Goal: Transaction & Acquisition: Purchase product/service

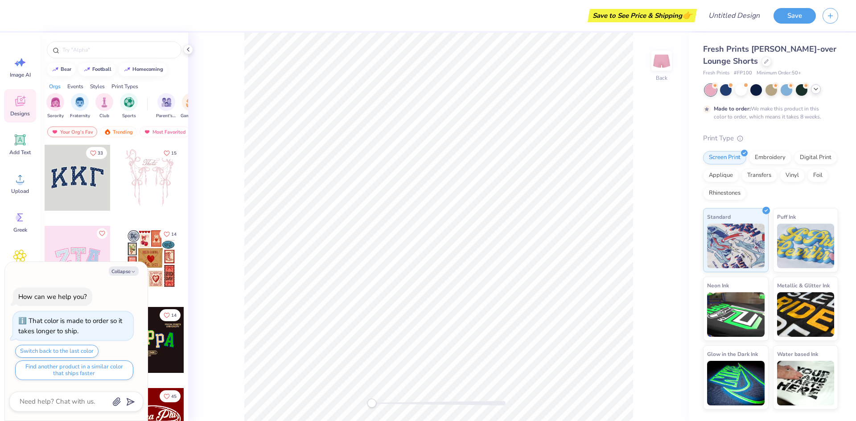
click at [817, 89] on polyline at bounding box center [816, 89] width 4 height 2
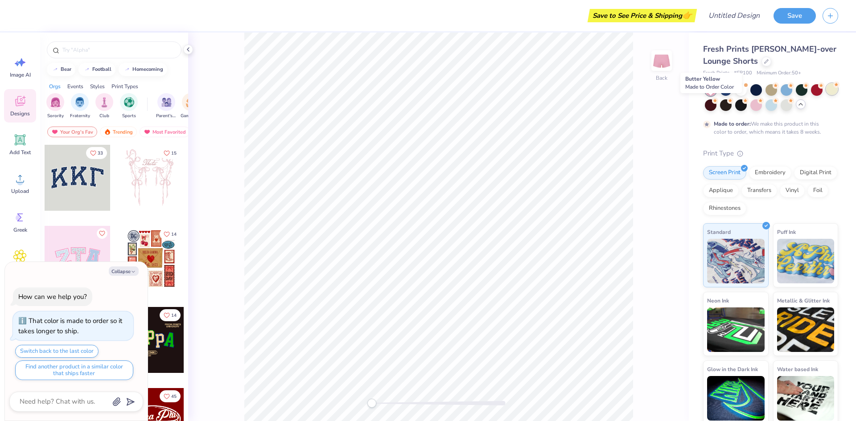
click at [826, 95] on div at bounding box center [832, 89] width 12 height 12
click at [777, 104] on div at bounding box center [772, 105] width 12 height 12
click at [727, 92] on div at bounding box center [726, 89] width 12 height 12
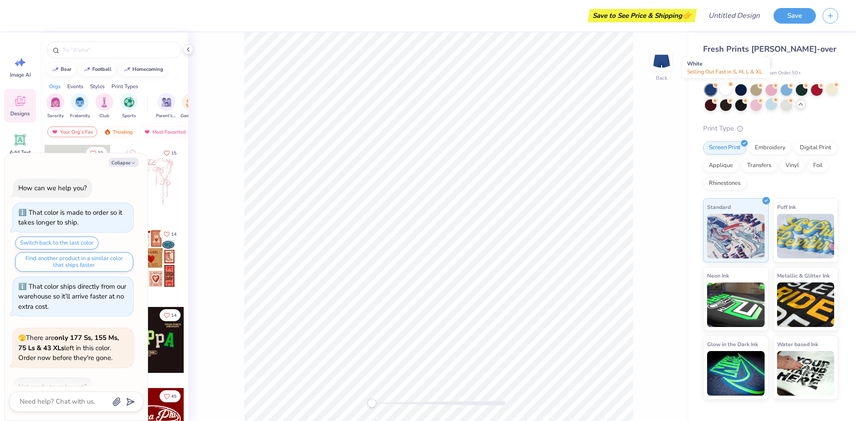
scroll to position [168, 0]
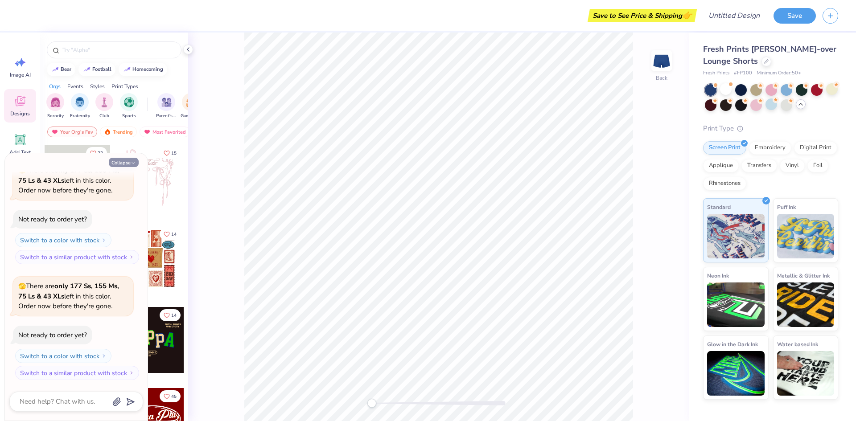
click at [123, 162] on button "Collapse" at bounding box center [124, 162] width 30 height 9
type textarea "x"
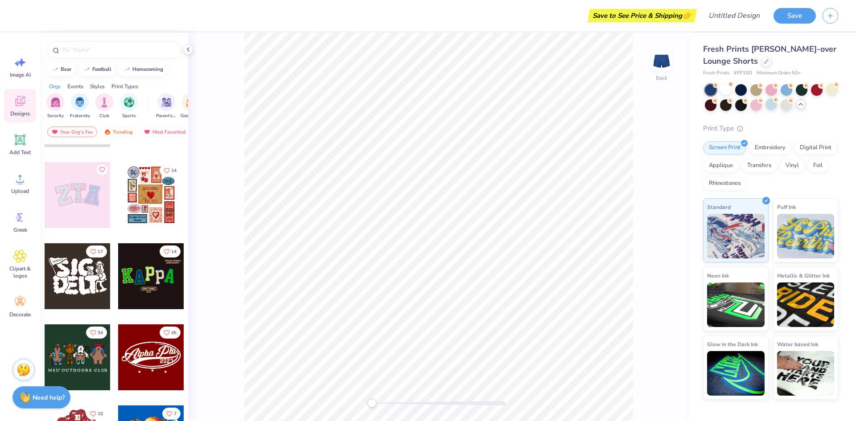
scroll to position [0, 0]
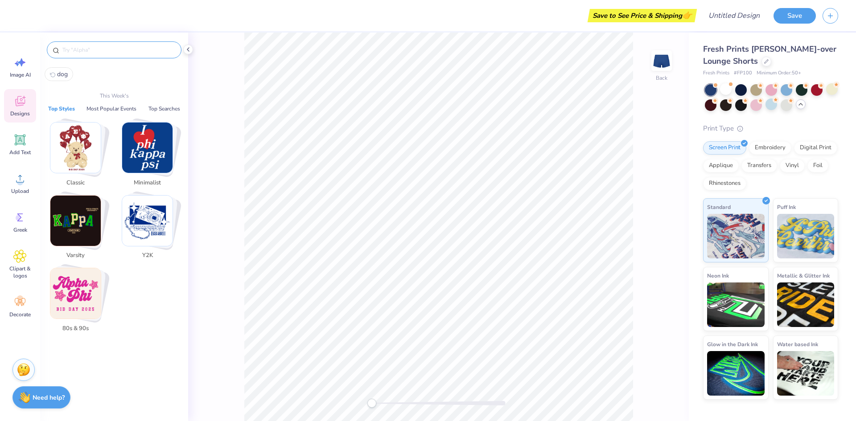
click at [100, 48] on input "text" at bounding box center [119, 49] width 114 height 9
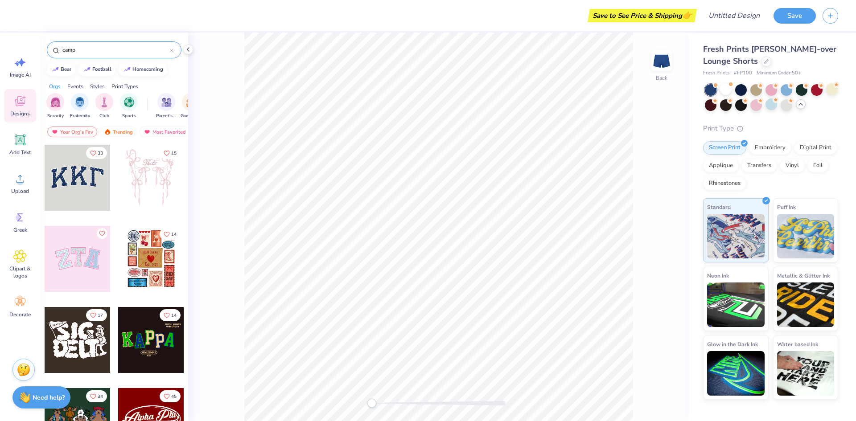
type input "camp"
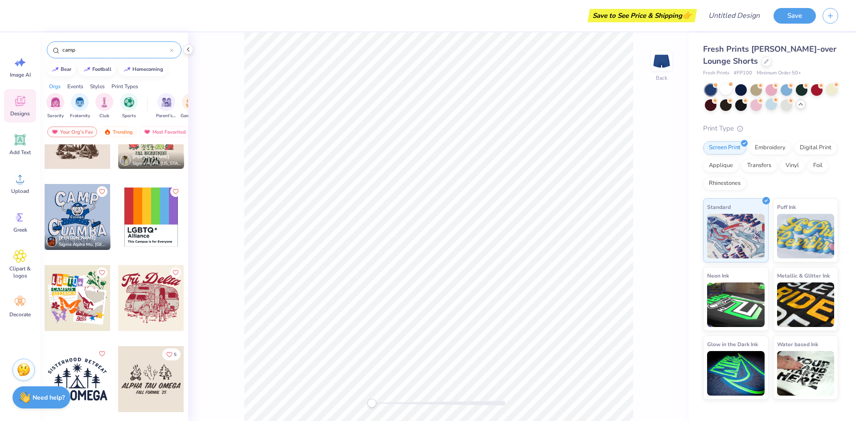
scroll to position [847, 0]
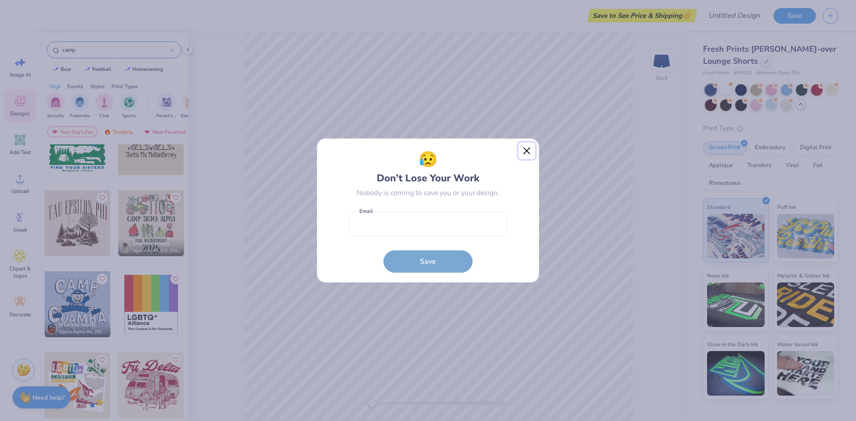
click at [529, 149] on button "Close" at bounding box center [527, 151] width 17 height 17
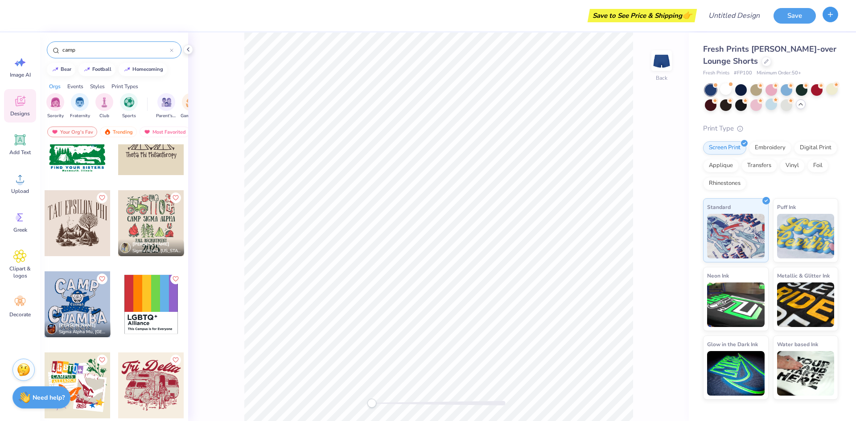
click at [831, 15] on icon "button" at bounding box center [831, 15] width 8 height 8
click at [844, 100] on div "Fresh Prints [PERSON_NAME]-over Lounge Shorts Fresh Prints # FP100 Minimum Orde…" at bounding box center [772, 217] width 167 height 368
drag, startPoint x: 727, startPoint y: 55, endPoint x: 669, endPoint y: 65, distance: 59.2
click at [727, 55] on div "Fresh Prints [PERSON_NAME]-over Lounge Shorts" at bounding box center [770, 55] width 135 height 24
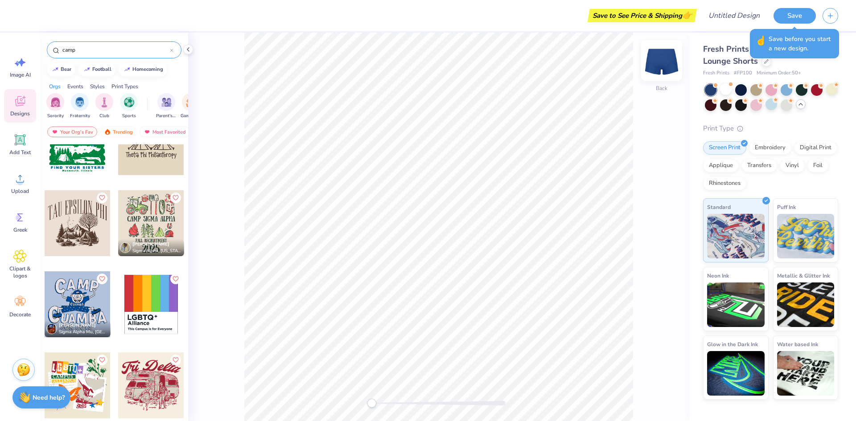
click at [656, 64] on img at bounding box center [662, 61] width 36 height 36
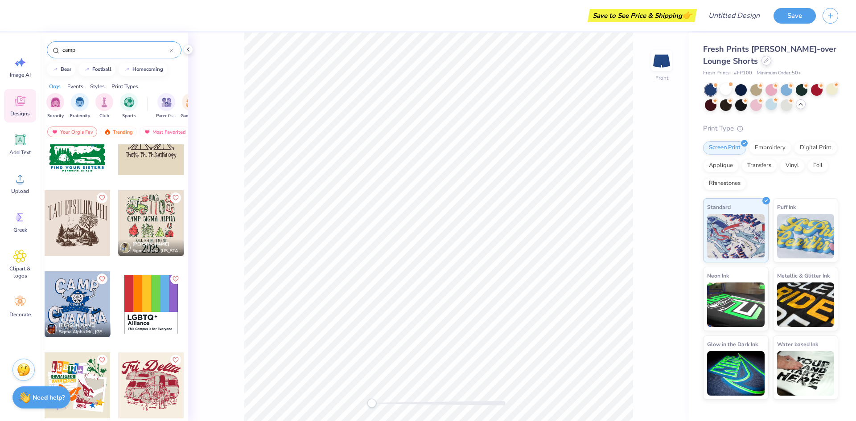
click at [767, 58] on icon at bounding box center [766, 60] width 4 height 4
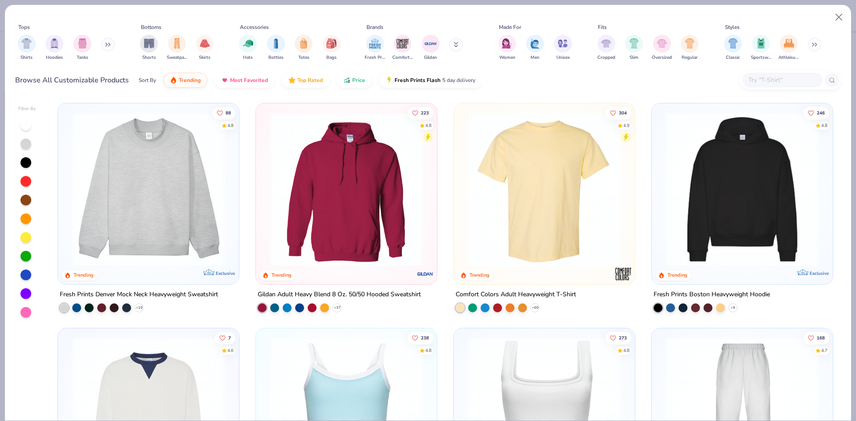
click at [140, 172] on img at bounding box center [148, 189] width 163 height 154
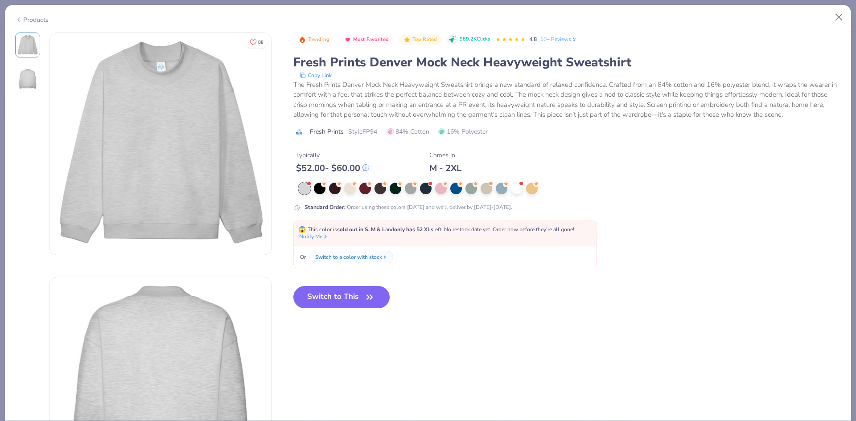
click at [325, 240] on icon at bounding box center [325, 237] width 6 height 6
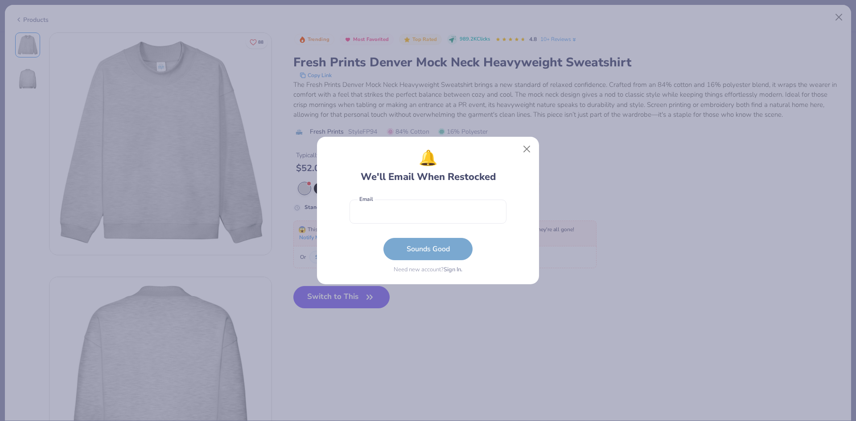
click at [537, 149] on div "🔔 We'll Email When Restocked Email is a required field Email Sounds Good Need n…" at bounding box center [428, 211] width 222 height 148
click at [533, 149] on button "Close" at bounding box center [527, 149] width 17 height 17
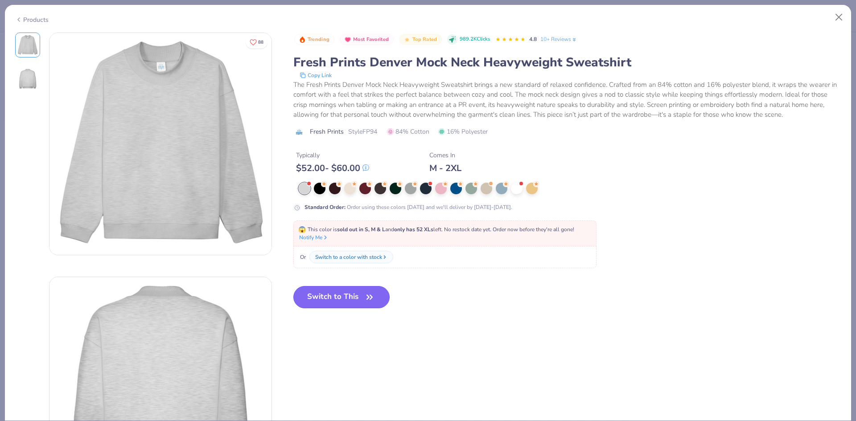
click at [347, 294] on button "Switch to This" at bounding box center [341, 297] width 97 height 22
click at [348, 256] on div "Switch to a color with stock" at bounding box center [349, 257] width 67 height 8
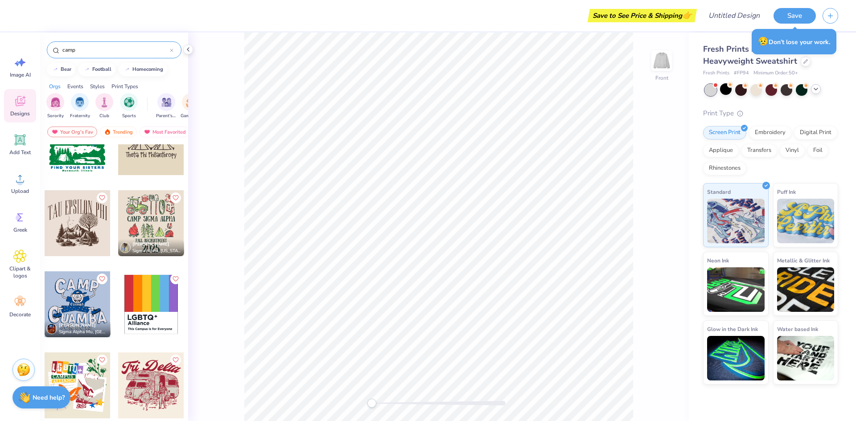
click at [814, 93] on div at bounding box center [816, 89] width 10 height 10
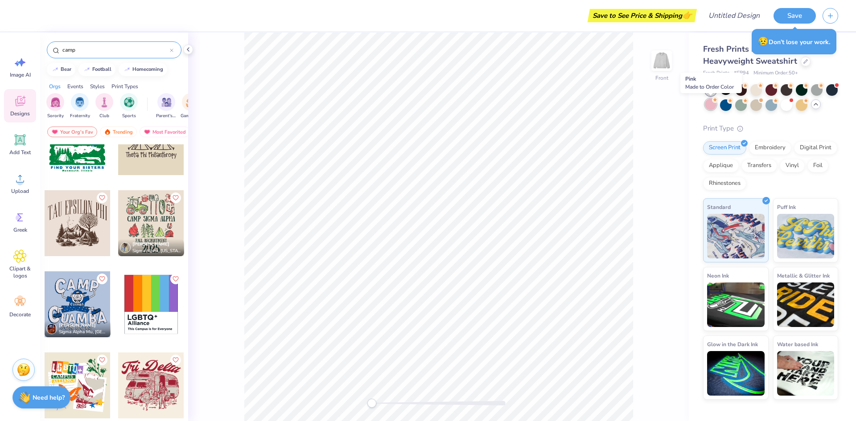
click at [713, 104] on div at bounding box center [711, 105] width 12 height 12
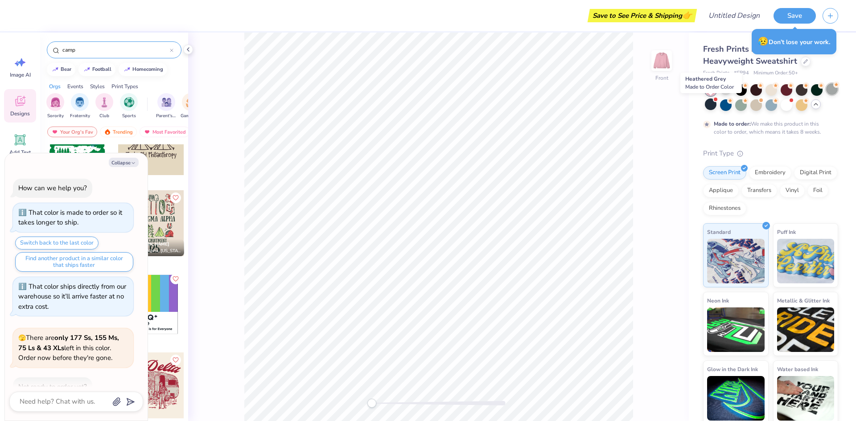
scroll to position [242, 0]
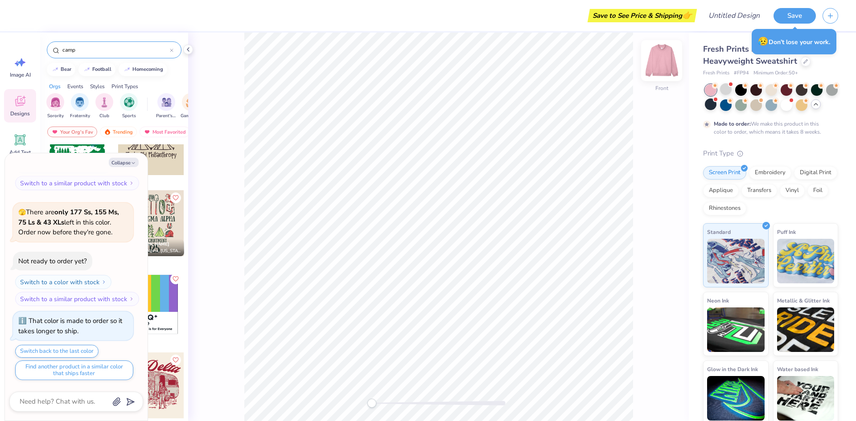
click at [660, 58] on img at bounding box center [662, 61] width 36 height 36
click at [816, 89] on div at bounding box center [817, 89] width 12 height 12
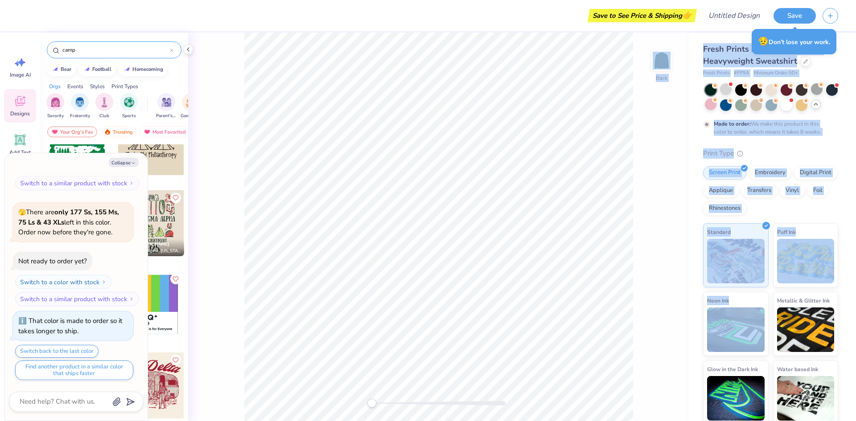
drag, startPoint x: 193, startPoint y: 48, endPoint x: 698, endPoint y: 339, distance: 582.7
click at [698, 339] on div "Save to See Price & Shipping 👉 Design Title Save Image AI Designs Add Text Uplo…" at bounding box center [428, 210] width 856 height 421
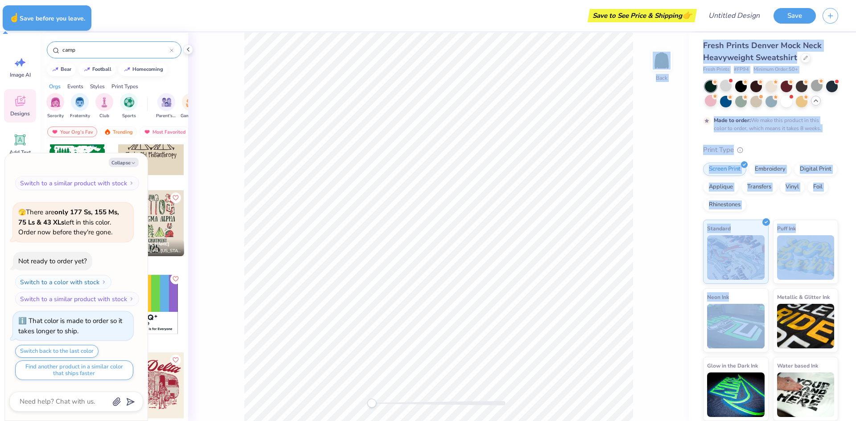
type textarea "x"
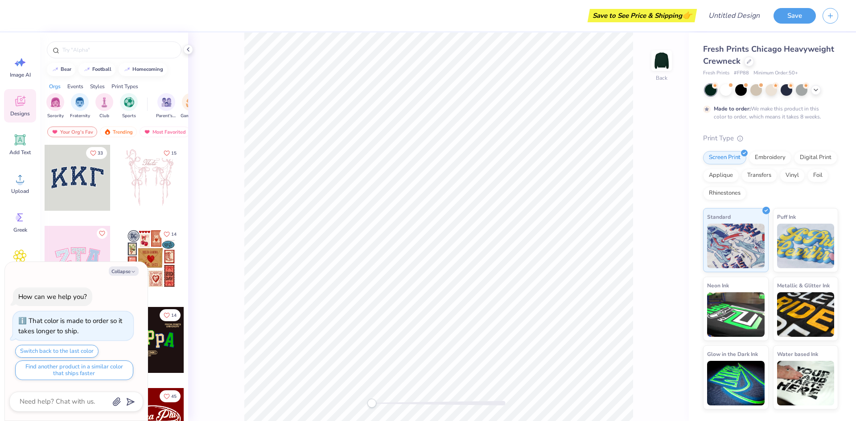
type textarea "x"
